Goal: Check status: Check status

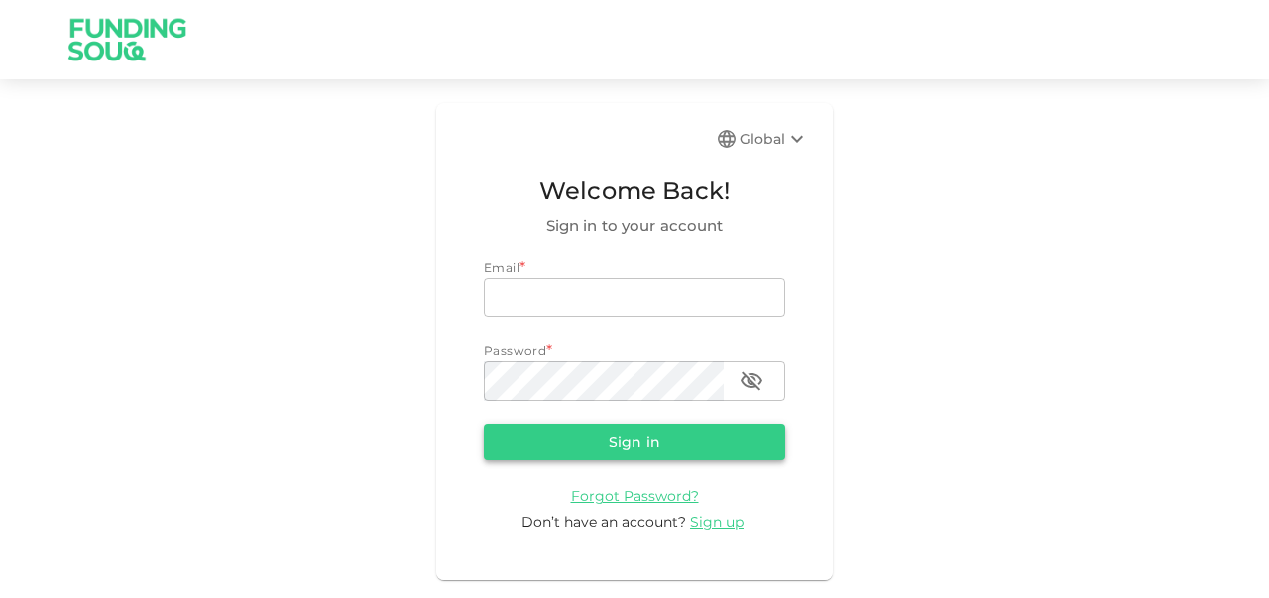
type input "[EMAIL_ADDRESS][DOMAIN_NAME]"
click at [606, 441] on button "Sign in" at bounding box center [634, 442] width 301 height 36
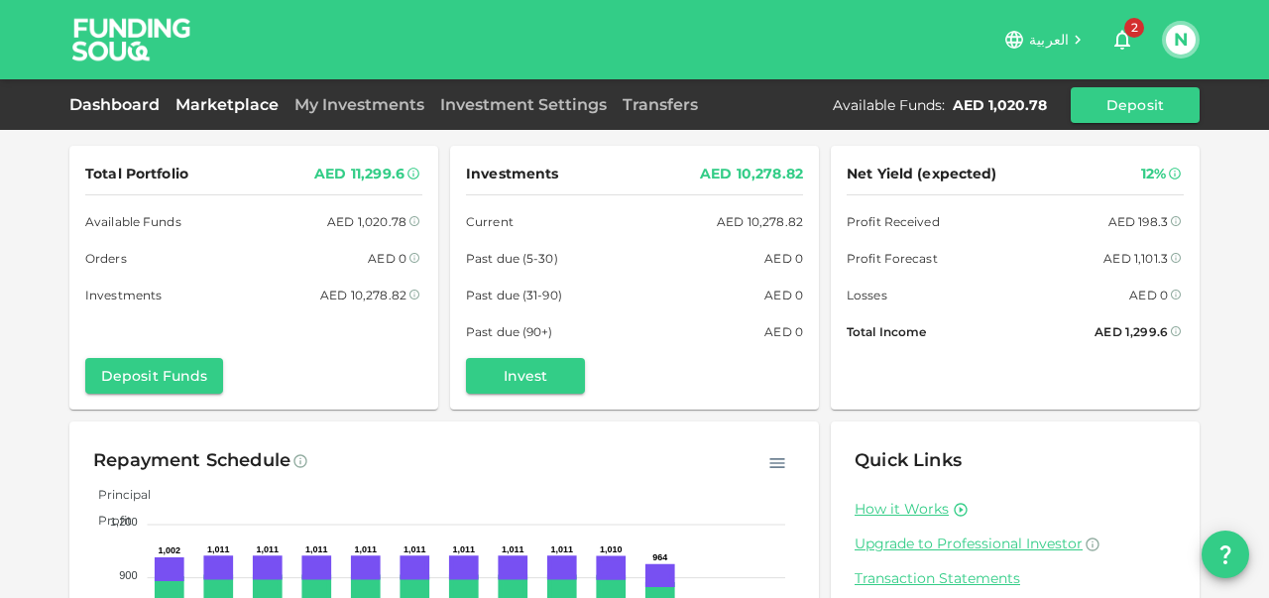
click at [214, 102] on link "Marketplace" at bounding box center [227, 104] width 119 height 19
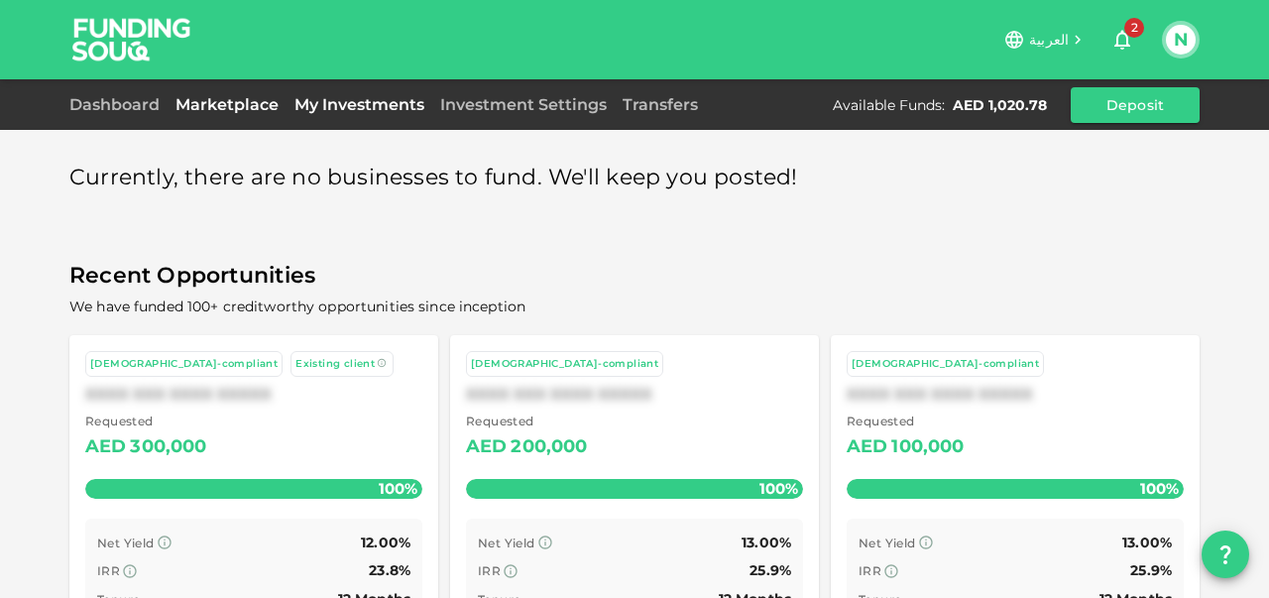
click at [330, 102] on link "My Investments" at bounding box center [360, 104] width 146 height 19
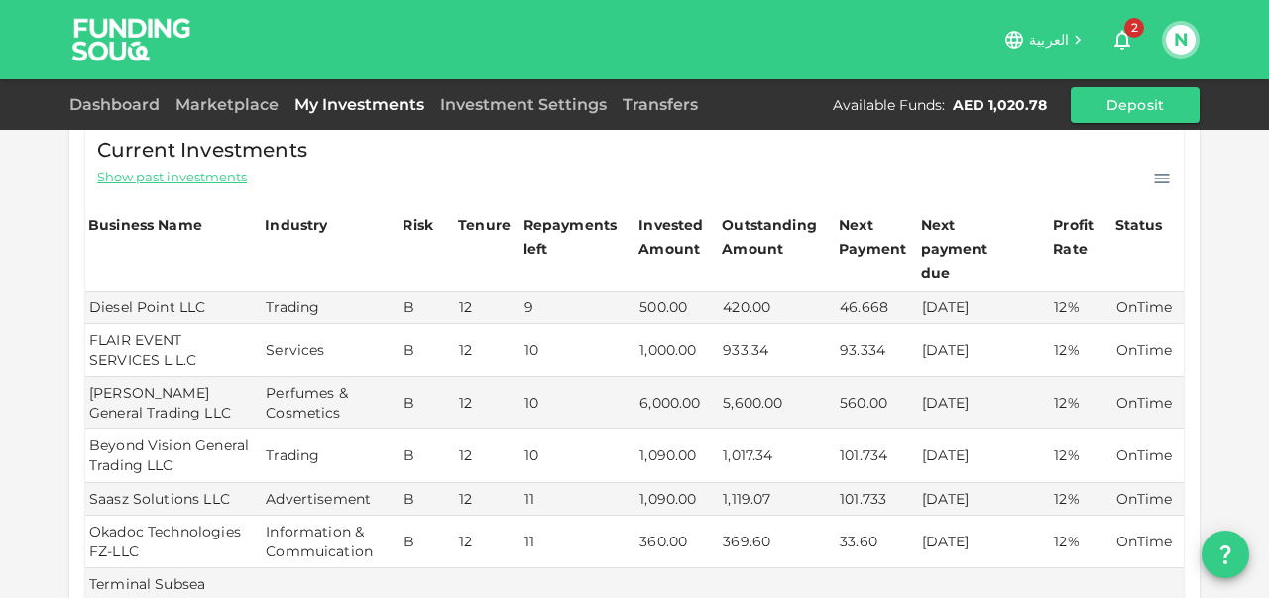
scroll to position [116, 0]
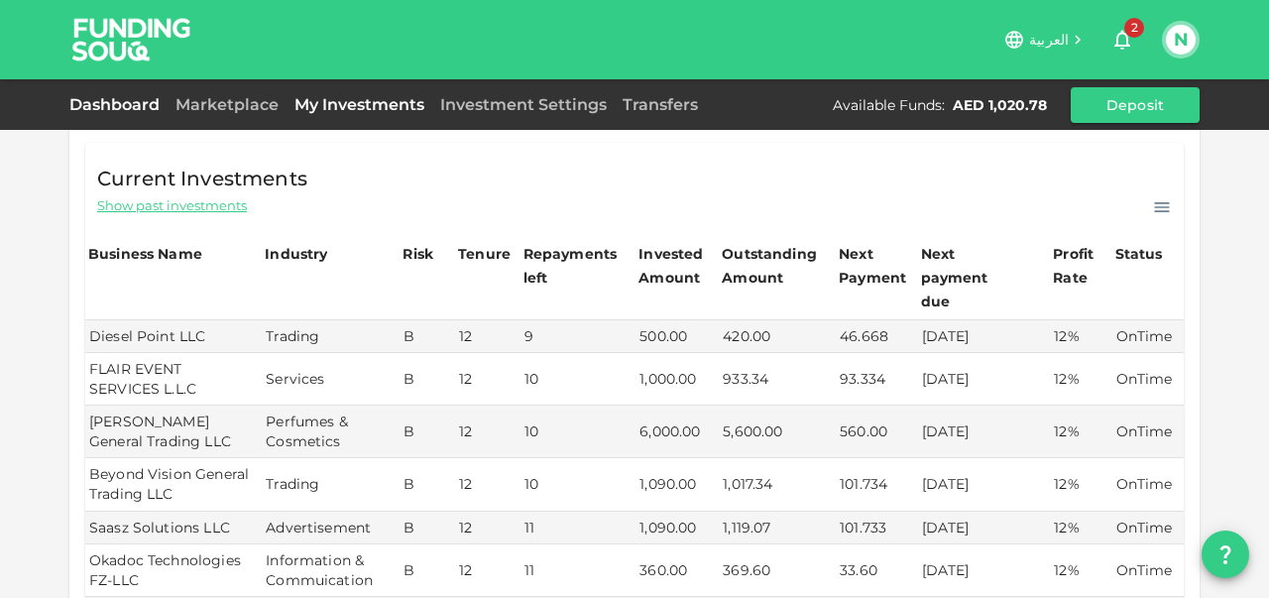
click at [127, 105] on link "Dashboard" at bounding box center [118, 104] width 98 height 19
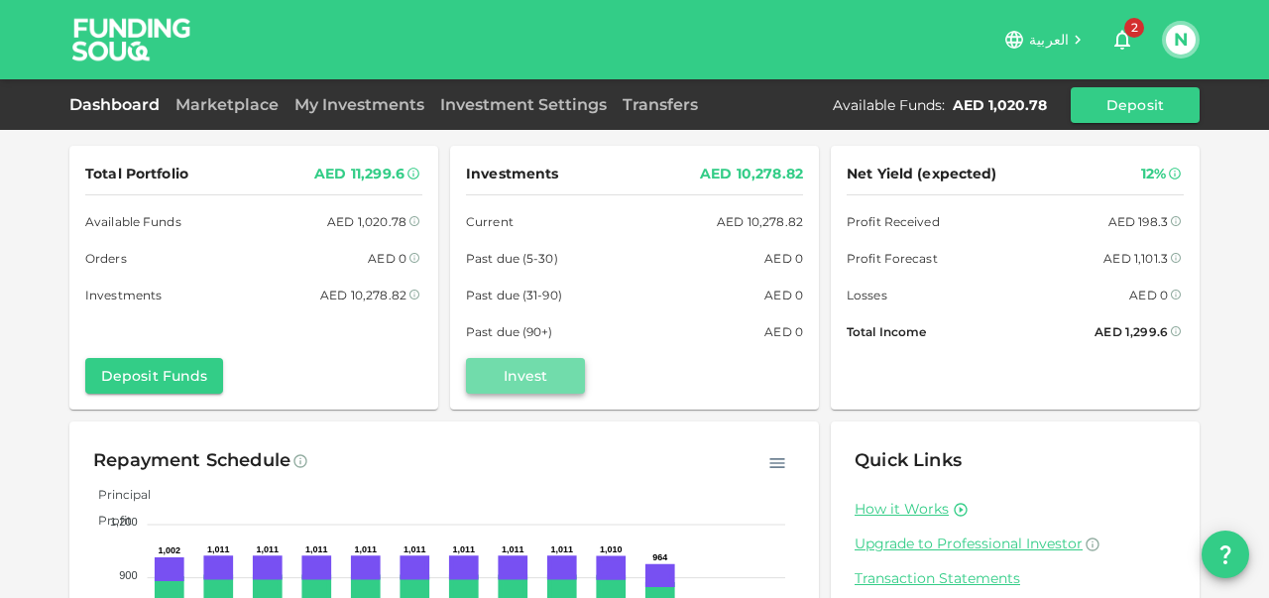
click at [528, 372] on button "Invest" at bounding box center [525, 376] width 119 height 36
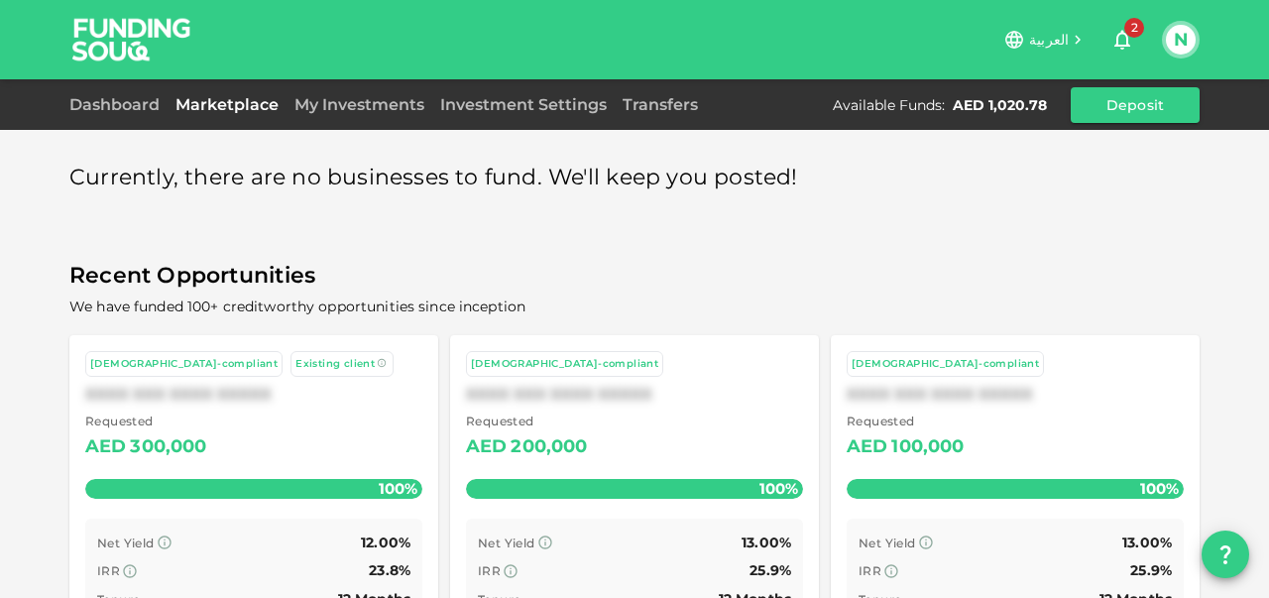
click at [1126, 37] on icon "button" at bounding box center [1122, 41] width 16 height 20
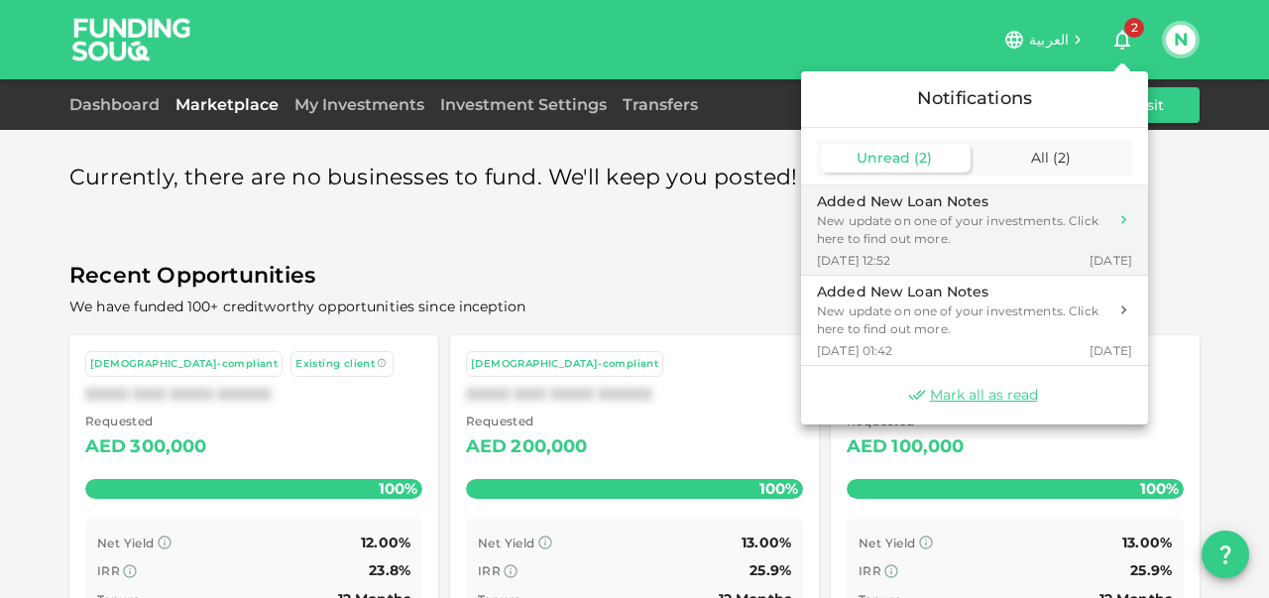
click at [948, 227] on div "New update on one of your investments. Click here to find out more." at bounding box center [962, 230] width 291 height 36
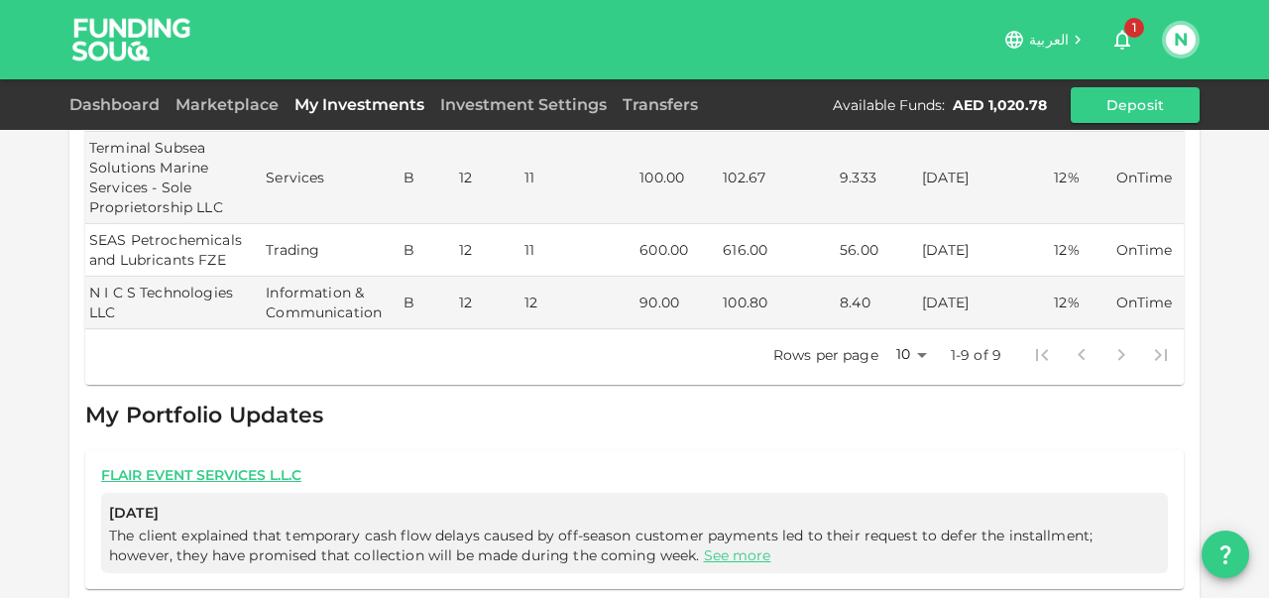
scroll to position [612, 0]
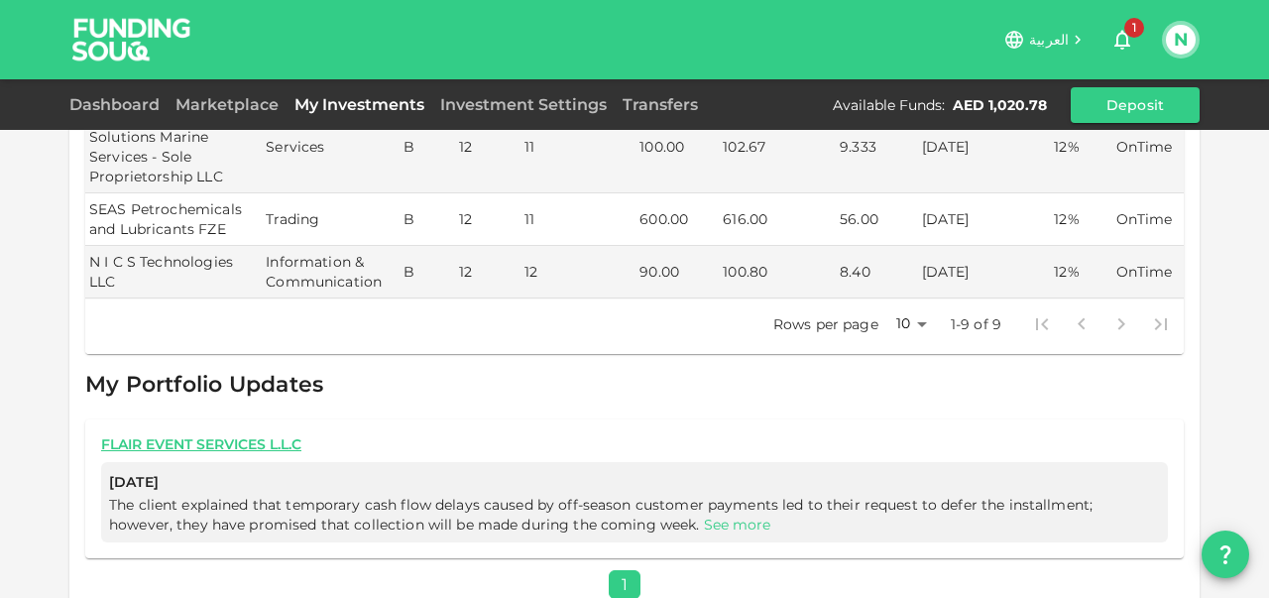
click at [704, 516] on link "See more" at bounding box center [737, 525] width 67 height 18
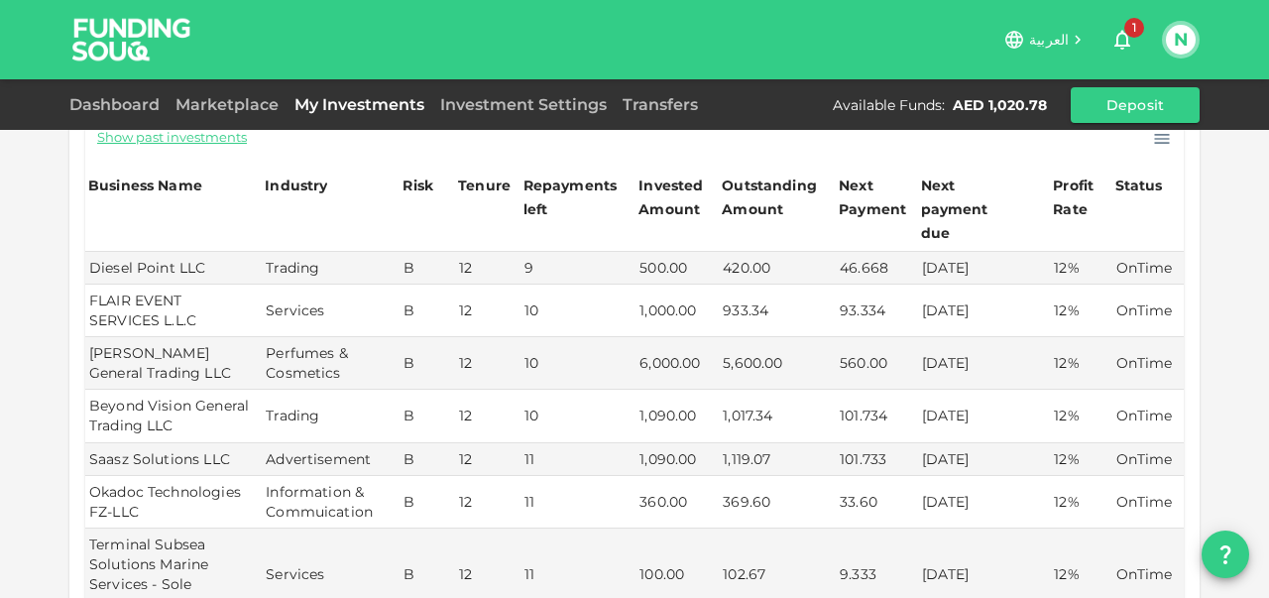
scroll to position [85, 0]
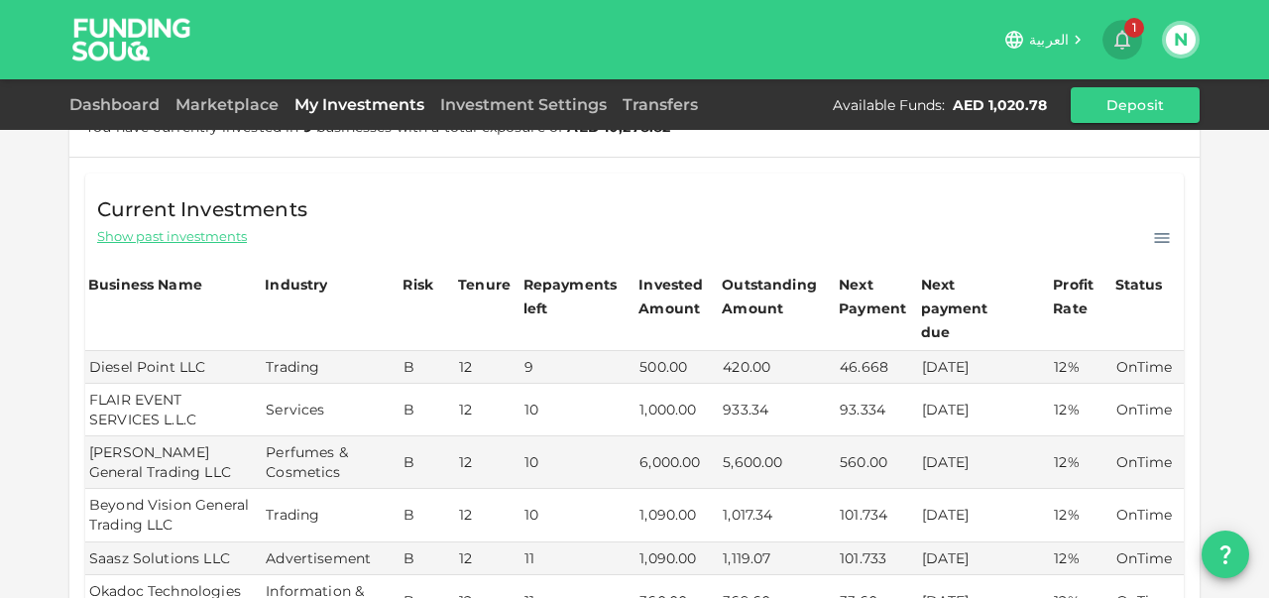
click at [1123, 35] on icon "button" at bounding box center [1123, 40] width 24 height 24
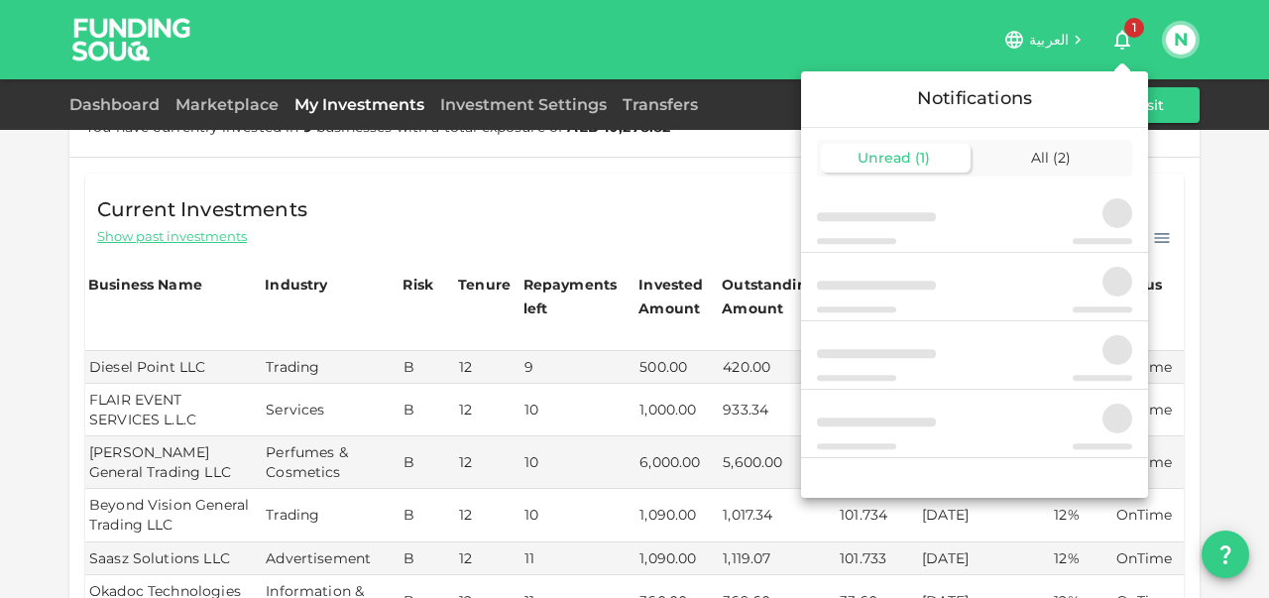
click at [880, 157] on span "Unread" at bounding box center [885, 158] width 54 height 18
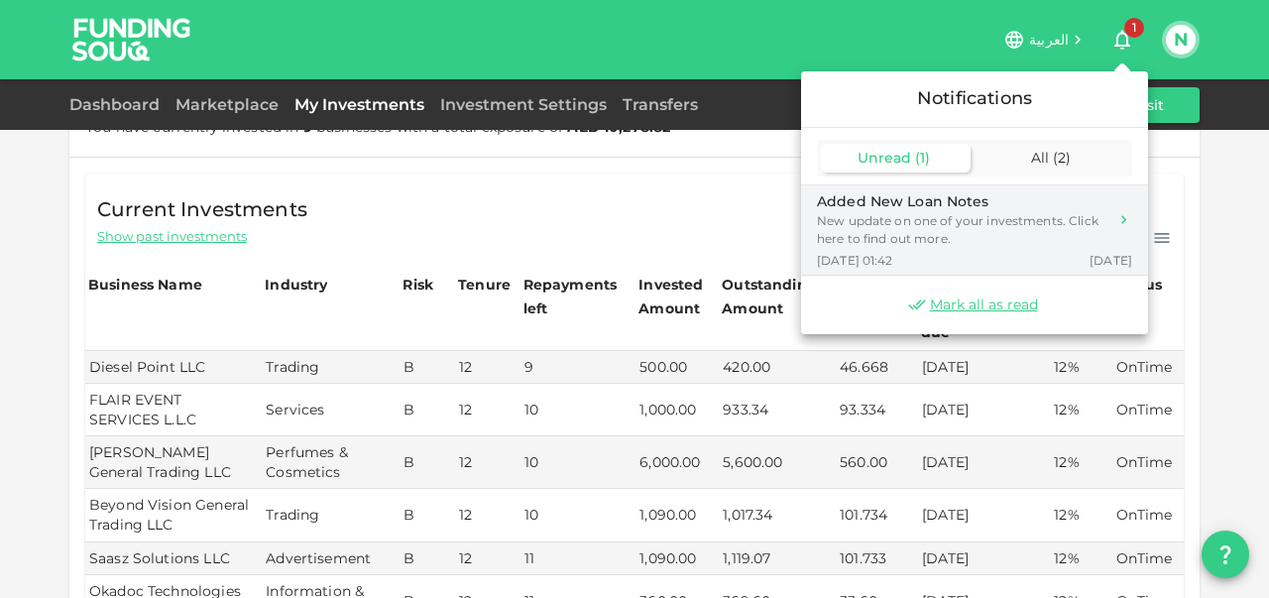
click at [934, 235] on div "New update on one of your investments. Click here to find out more." at bounding box center [962, 230] width 291 height 36
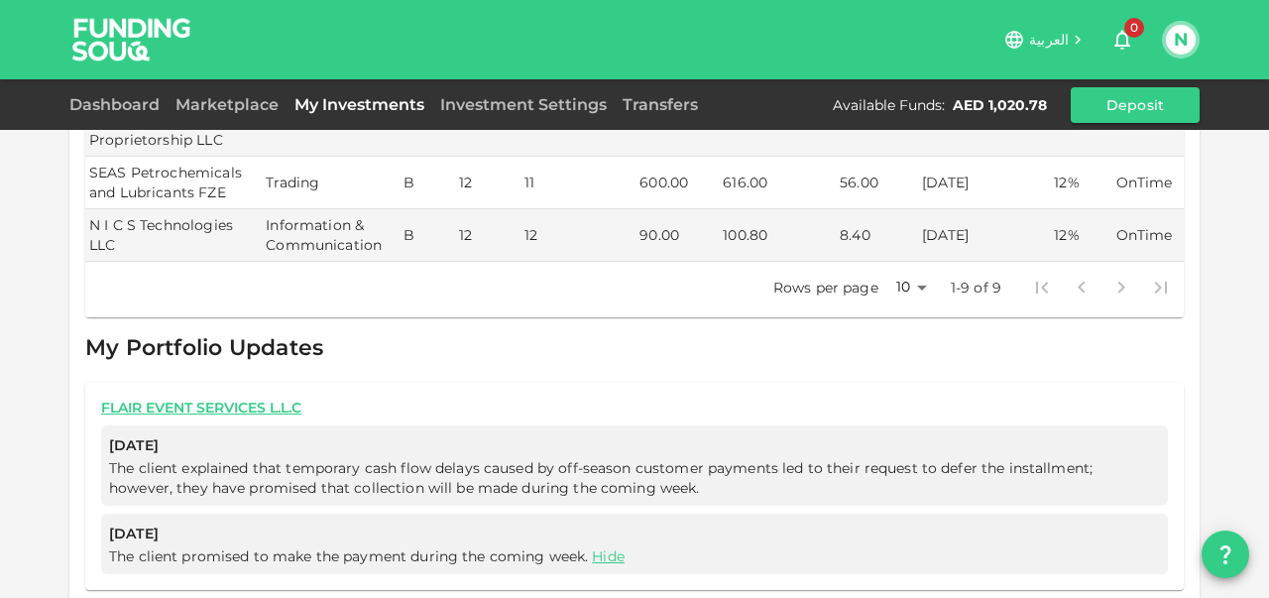
scroll to position [680, 0]
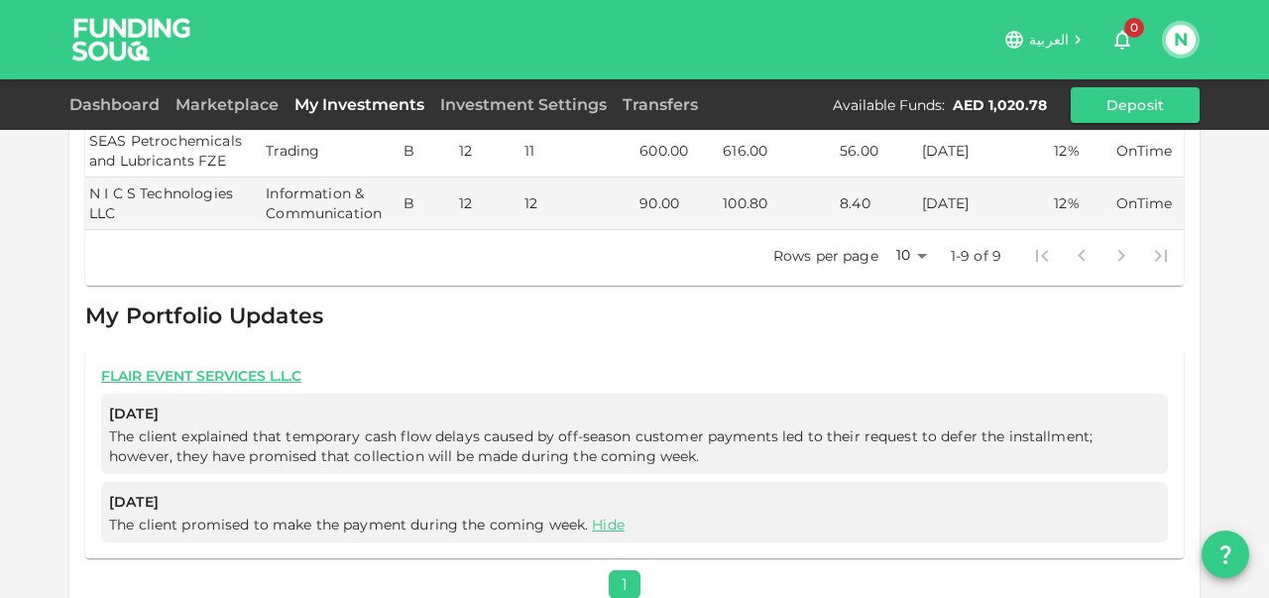
click at [121, 118] on div "Dashboard Marketplace My Investments Investment Settings Transfers Available Fu…" at bounding box center [634, 105] width 1130 height 36
click at [125, 110] on link "Dashboard" at bounding box center [118, 104] width 98 height 19
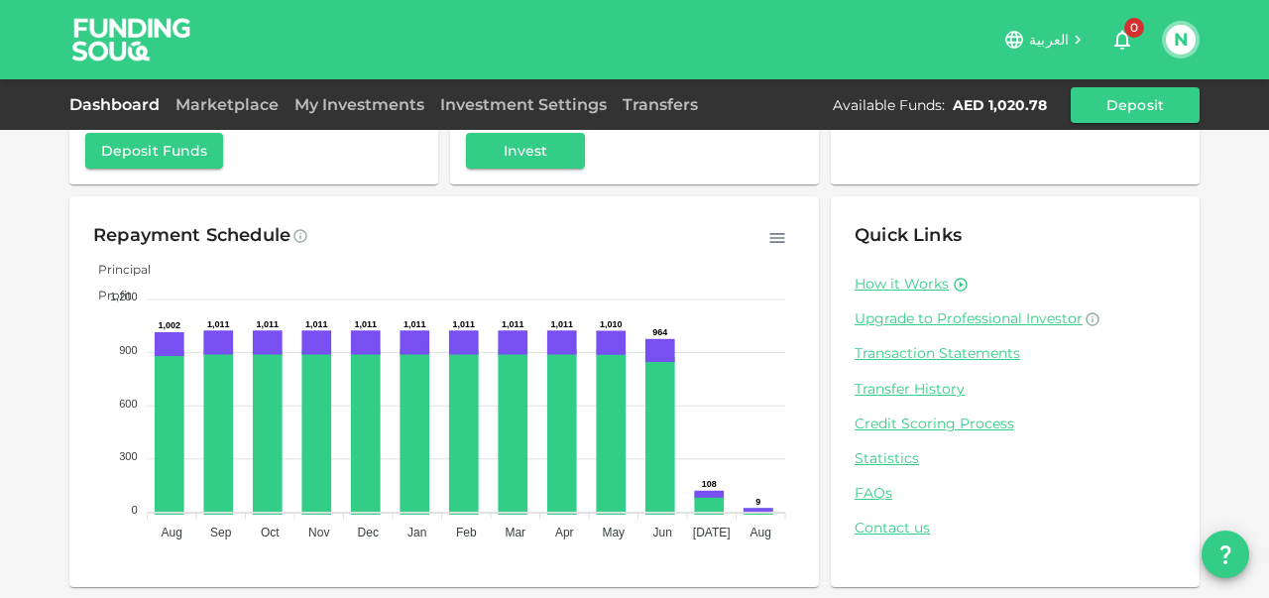
scroll to position [225, 0]
